Goal: Task Accomplishment & Management: Use online tool/utility

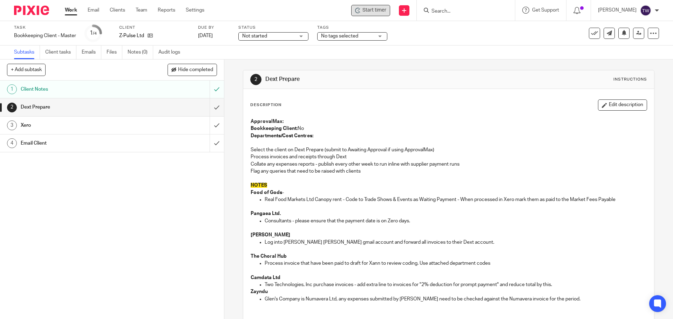
click at [377, 9] on span "Start timer" at bounding box center [374, 10] width 24 height 7
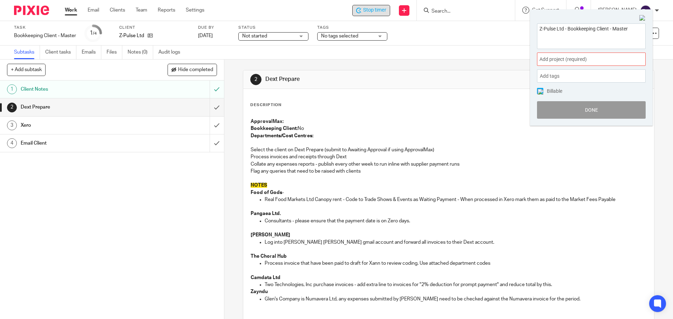
click at [566, 56] on span "Add project (required) :" at bounding box center [583, 59] width 88 height 7
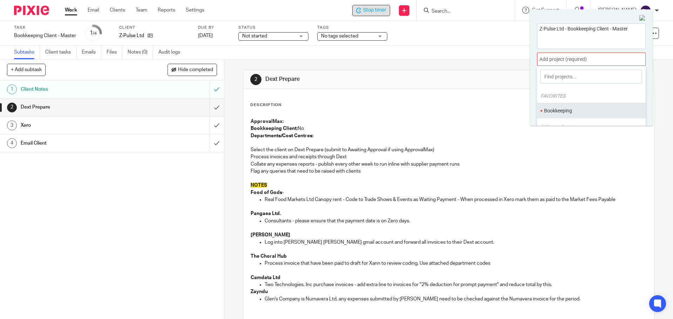
click at [568, 116] on ul "Bookkeeping" at bounding box center [591, 110] width 109 height 15
click at [552, 111] on li "Bookkeeping" at bounding box center [589, 110] width 91 height 7
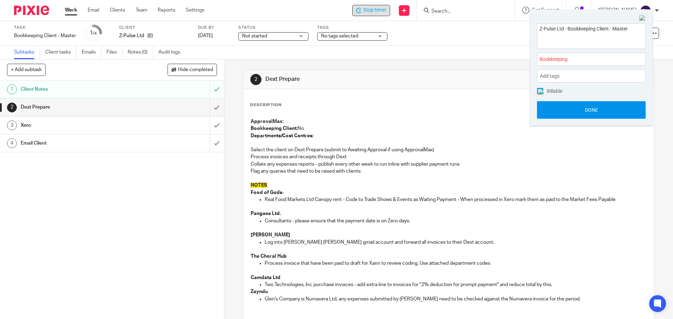
click at [565, 115] on button "Done" at bounding box center [591, 110] width 109 height 18
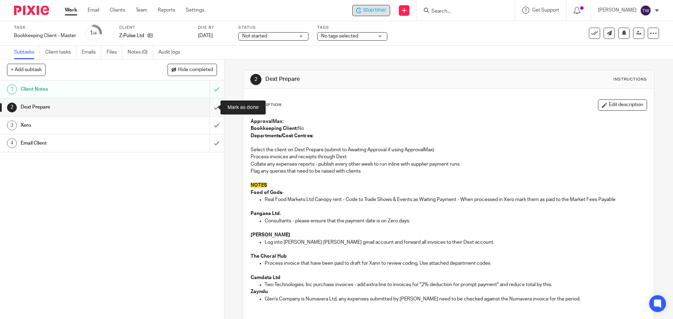
click at [213, 108] on input "submit" at bounding box center [112, 107] width 224 height 18
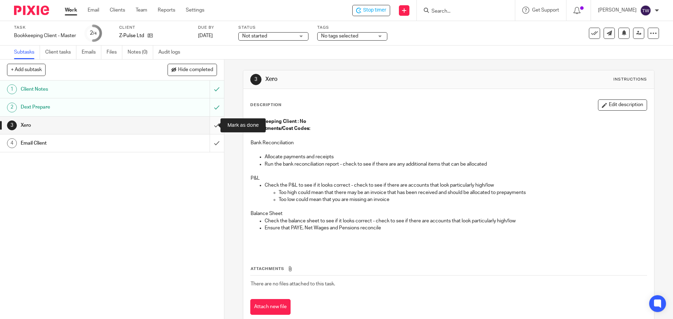
click at [213, 125] on input "submit" at bounding box center [112, 126] width 224 height 18
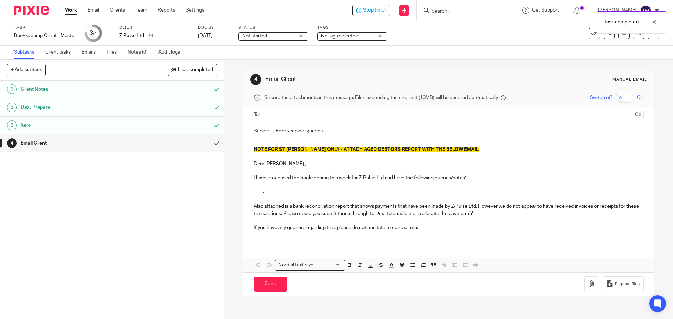
click at [276, 119] on input "text" at bounding box center [448, 115] width 363 height 8
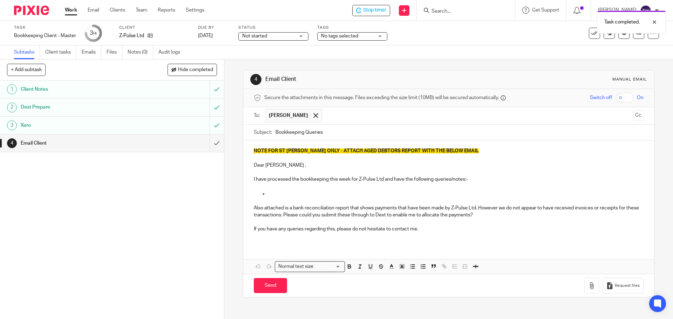
click at [457, 152] on p "NOTE FOR ST JOHN ONLY - ATTACH AGED DEBTORS REPORT WITH THE BELOW EMAIL" at bounding box center [448, 151] width 389 height 7
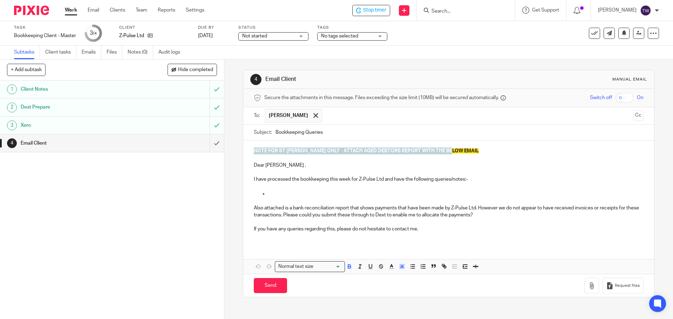
click at [457, 152] on p "NOTE FOR ST JOHN ONLY - ATTACH AGED DEBTORS REPORT WITH THE BELOW EMAIL" at bounding box center [448, 151] width 389 height 7
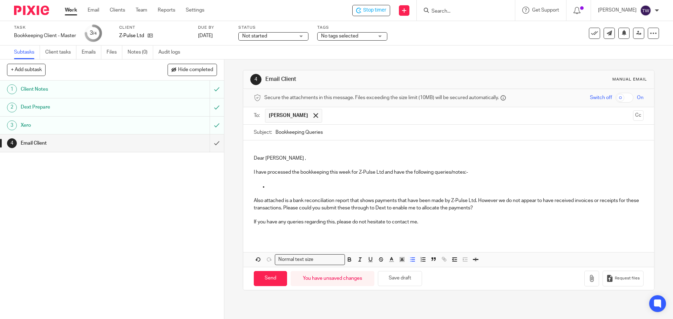
click at [285, 186] on p at bounding box center [455, 186] width 375 height 7
click at [383, 174] on p "I have processed the bookkeeping this week for Z-Pulse Ltd and have the followi…" at bounding box center [448, 172] width 389 height 7
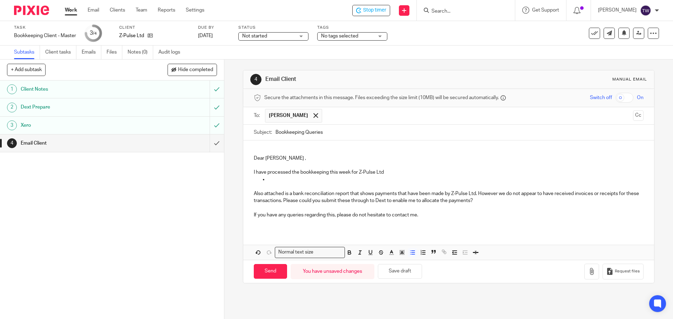
click at [276, 183] on p at bounding box center [455, 179] width 375 height 7
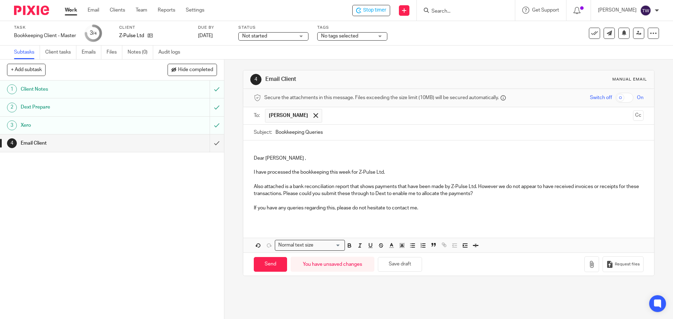
click at [262, 189] on p "Also attached is a bank reconciliation report that shows payments that have bee…" at bounding box center [448, 190] width 389 height 14
click at [265, 187] on p "Also attached is a bank reconciliation report that shows payments that have bee…" at bounding box center [448, 190] width 389 height 14
click at [487, 193] on p "Attached is a bank reconciliation report that shows payments that have been mad…" at bounding box center [448, 190] width 389 height 14
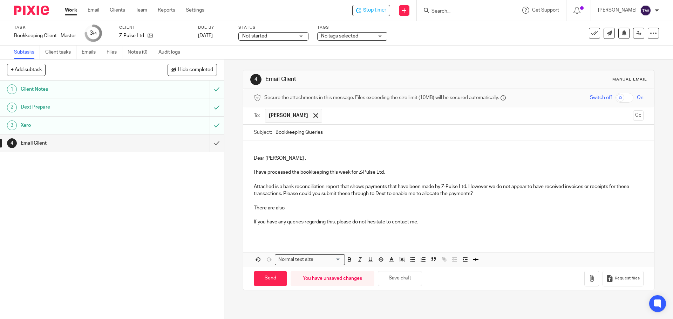
click at [325, 211] on p "There are also" at bounding box center [448, 208] width 389 height 7
click at [447, 230] on p at bounding box center [448, 229] width 389 height 7
click at [588, 278] on icon "button" at bounding box center [591, 278] width 7 height 7
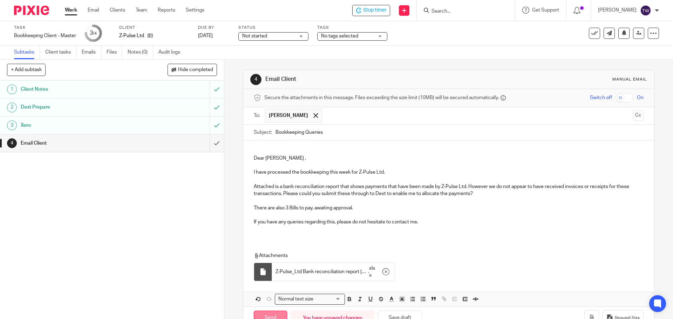
click at [263, 313] on input "Send" at bounding box center [270, 318] width 33 height 15
type input "Sent"
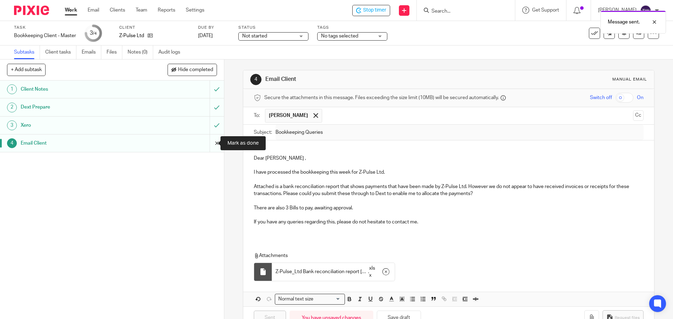
click at [211, 146] on input "submit" at bounding box center [112, 144] width 224 height 18
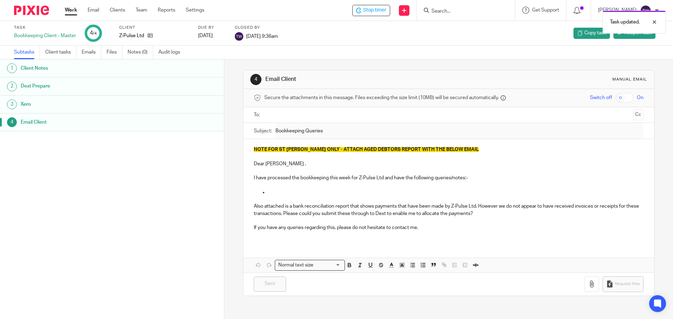
click at [70, 10] on link "Work" at bounding box center [71, 10] width 12 height 7
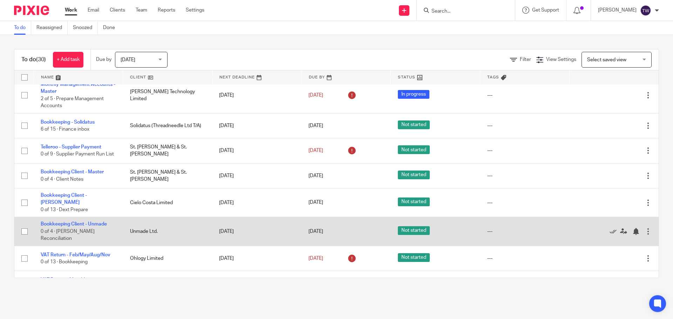
scroll to position [695, 0]
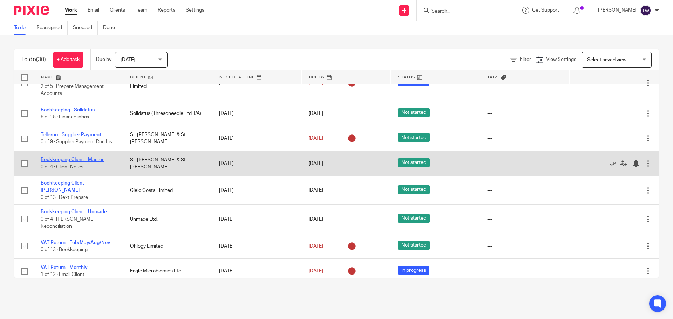
click at [80, 157] on link "Bookkeeping Client - Master" at bounding box center [72, 159] width 63 height 5
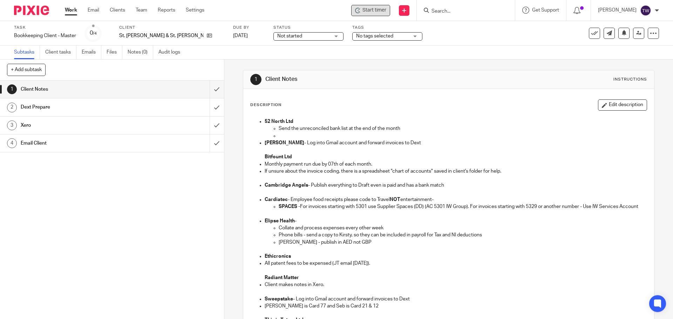
click at [371, 13] on span "Start timer" at bounding box center [374, 10] width 24 height 7
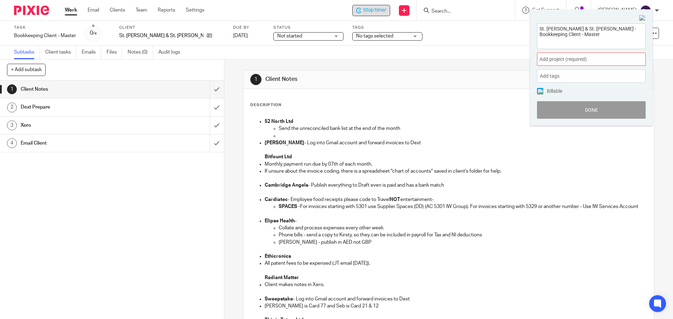
click at [612, 59] on span "Add project (required) :" at bounding box center [583, 59] width 88 height 7
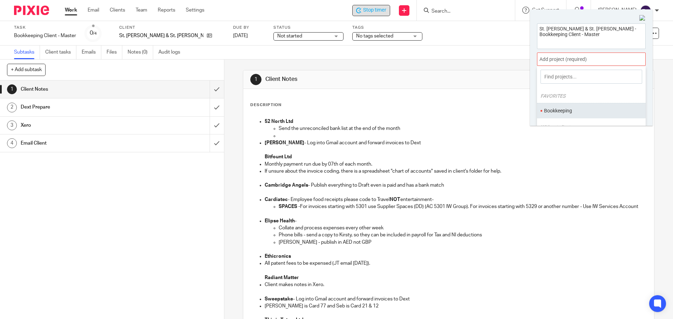
click at [579, 108] on li "Bookkeeping" at bounding box center [589, 110] width 91 height 7
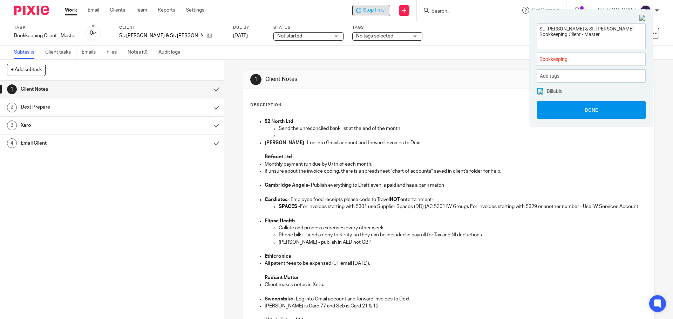
click at [575, 106] on button "Done" at bounding box center [591, 110] width 109 height 18
